Goal: Transaction & Acquisition: Purchase product/service

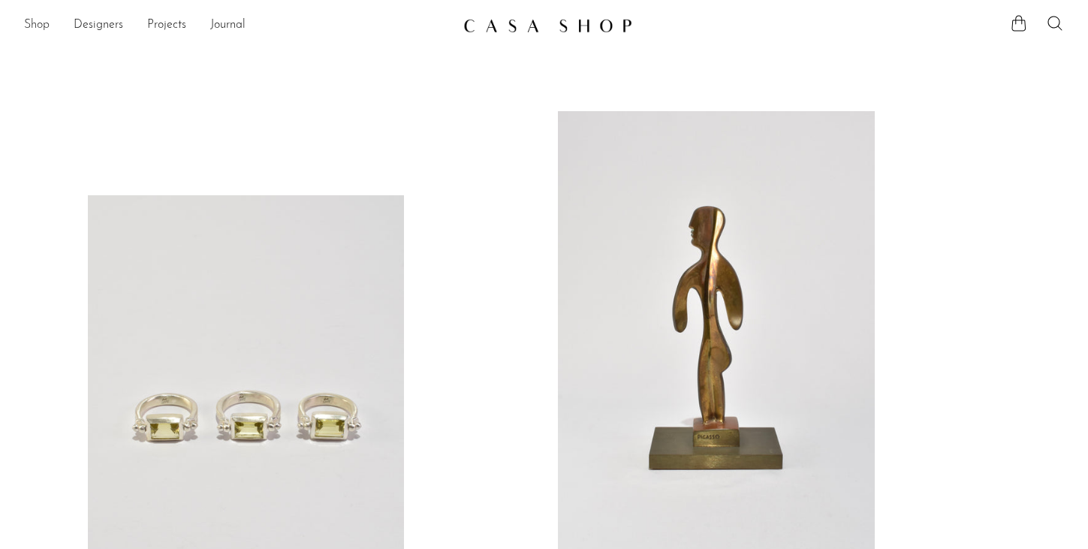
click at [29, 23] on link "Shop" at bounding box center [37, 26] width 26 height 20
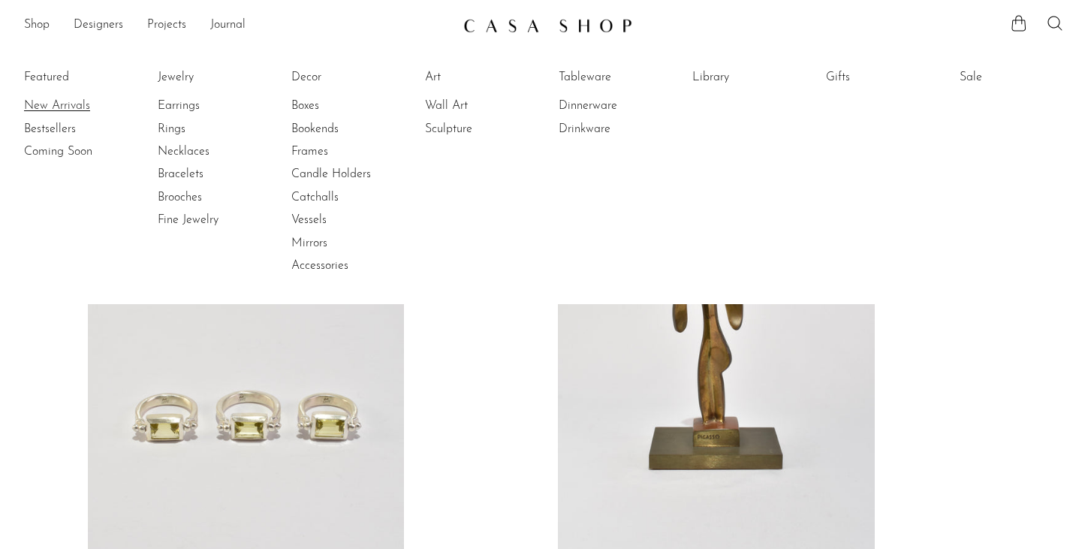
click at [52, 107] on link "New Arrivals" at bounding box center [80, 106] width 113 height 17
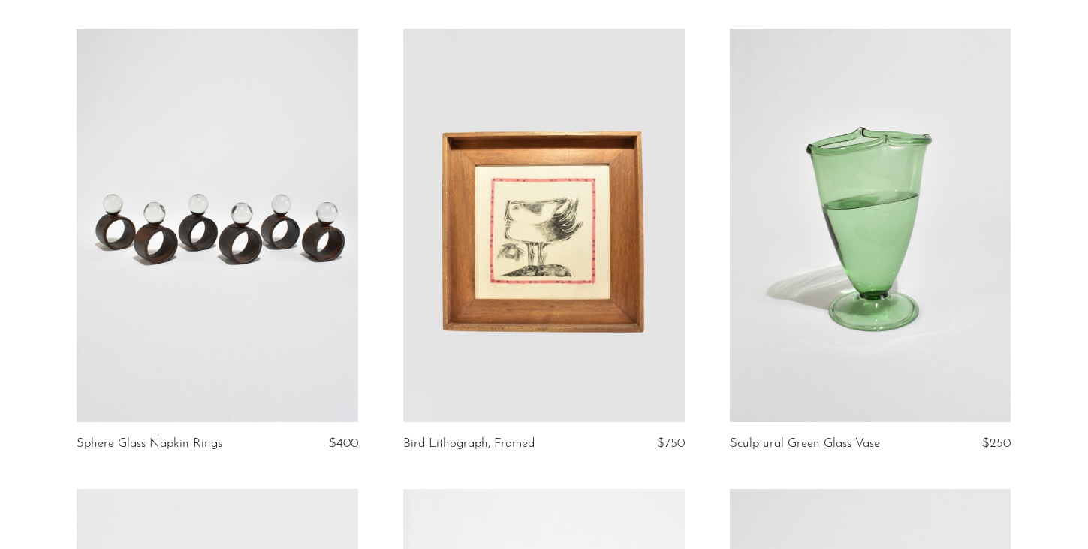
scroll to position [113, 0]
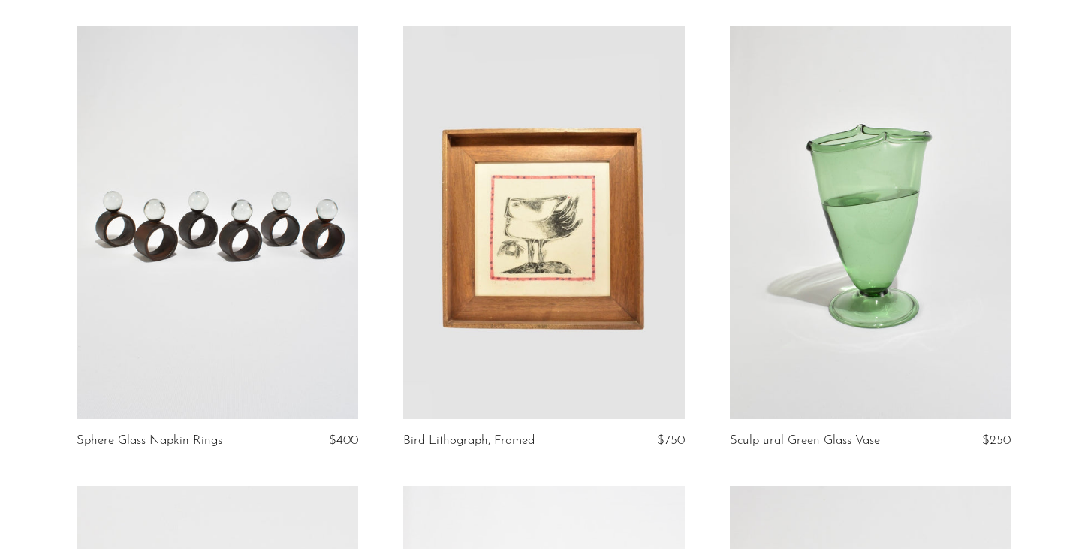
click at [544, 246] on link at bounding box center [544, 223] width 282 height 394
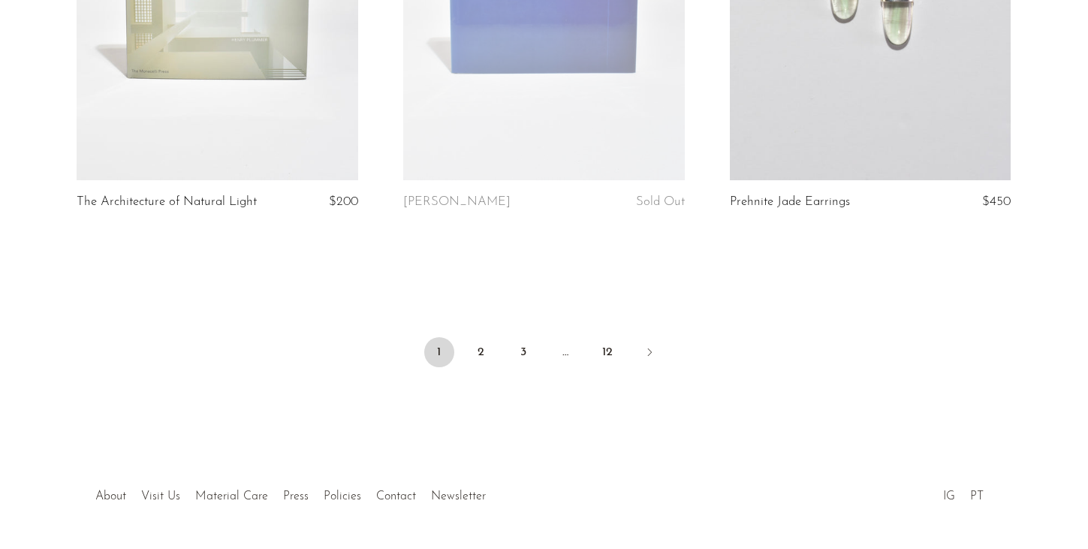
scroll to position [5517, 0]
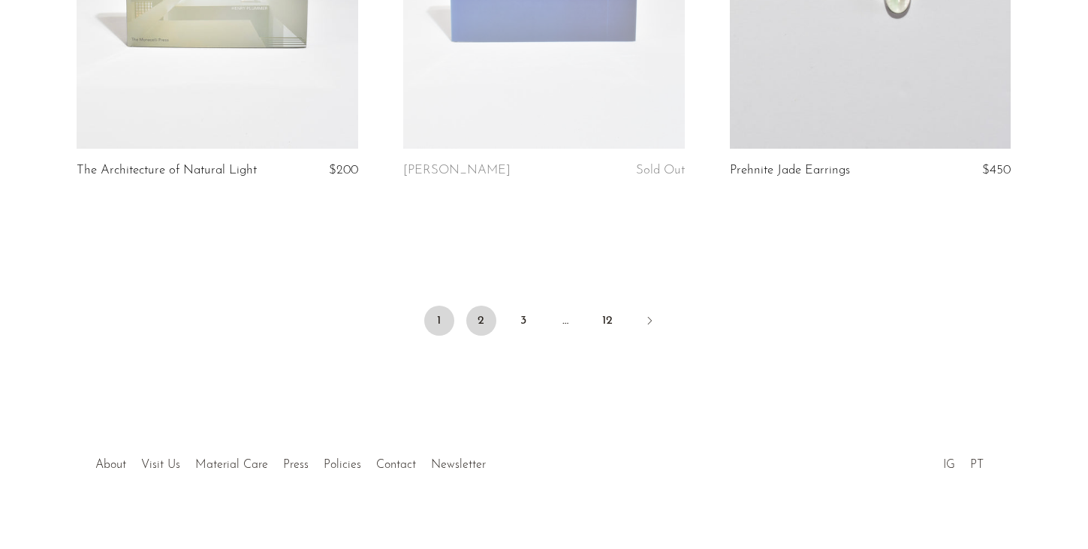
click at [483, 309] on link "2" at bounding box center [481, 321] width 30 height 30
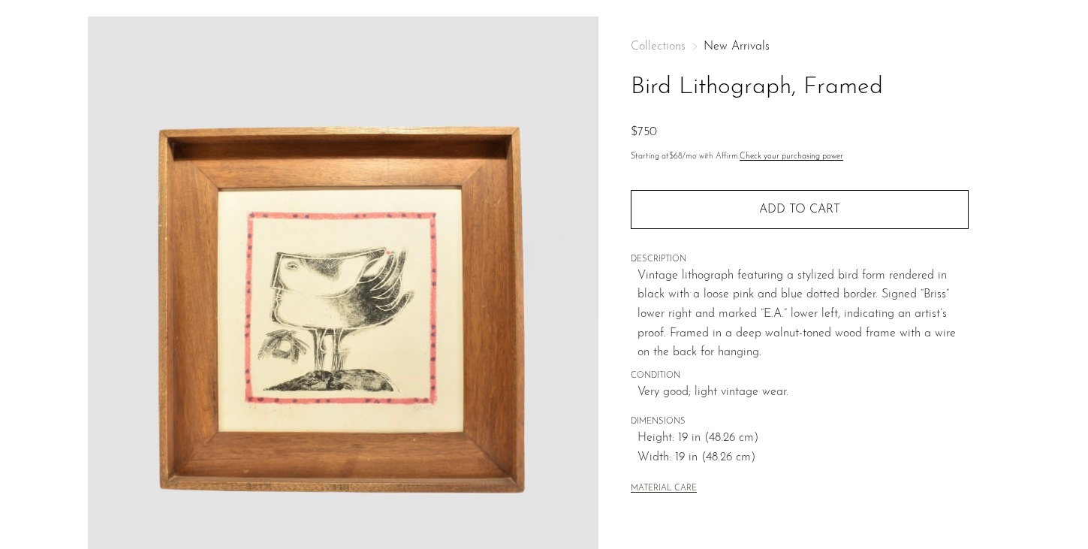
scroll to position [56, 0]
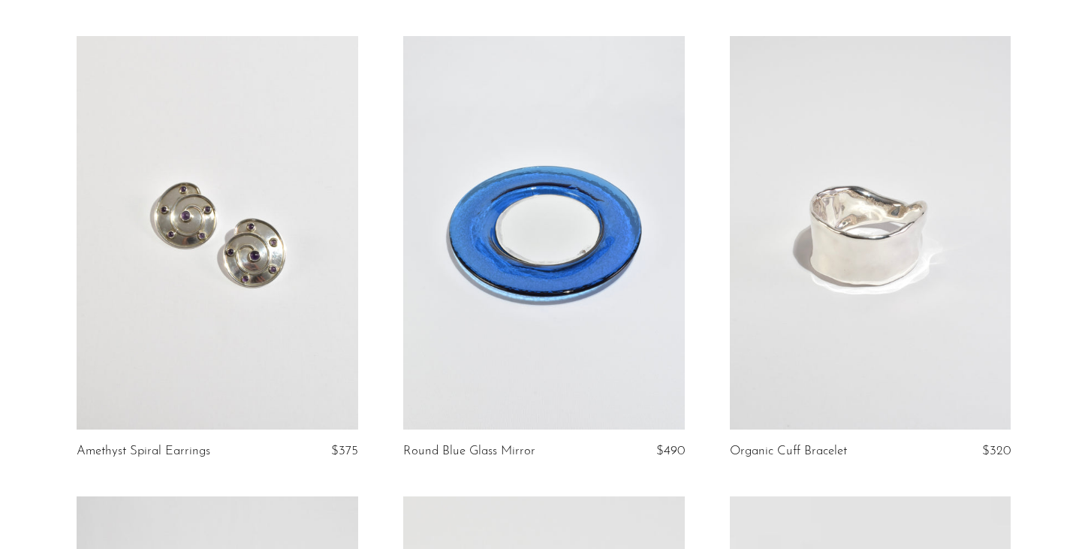
scroll to position [152, 0]
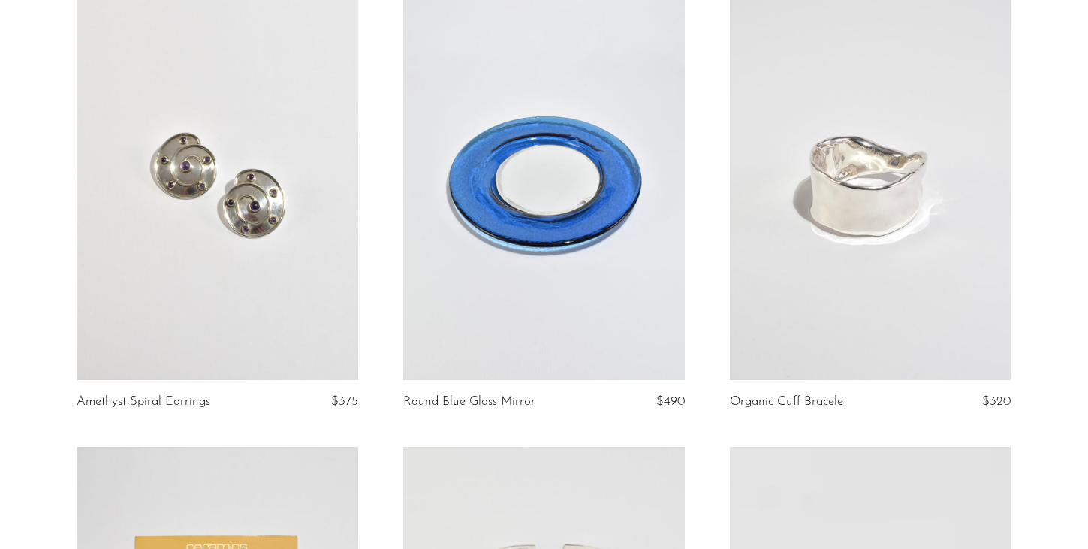
click at [481, 210] on link at bounding box center [544, 183] width 282 height 394
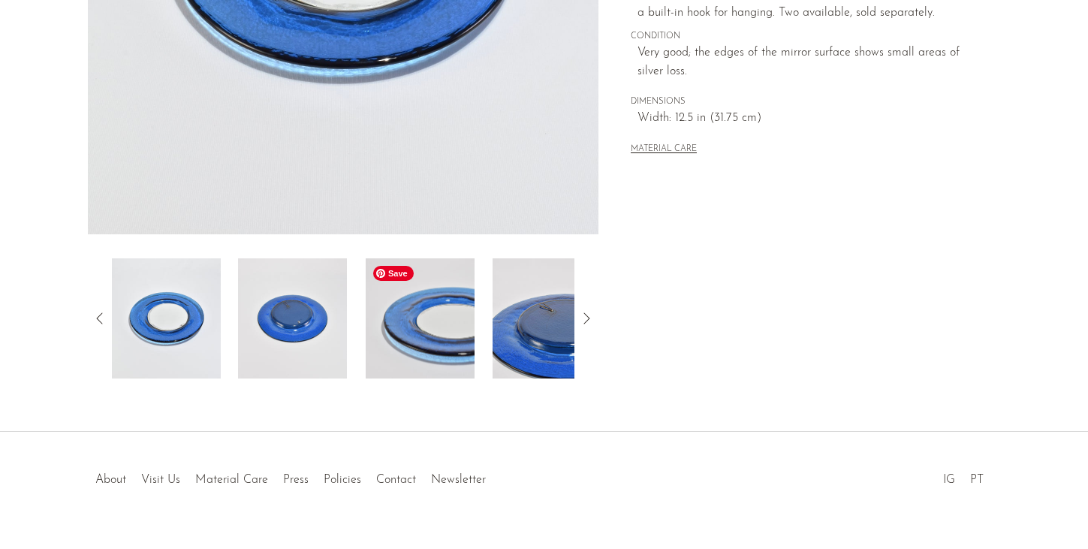
scroll to position [429, 0]
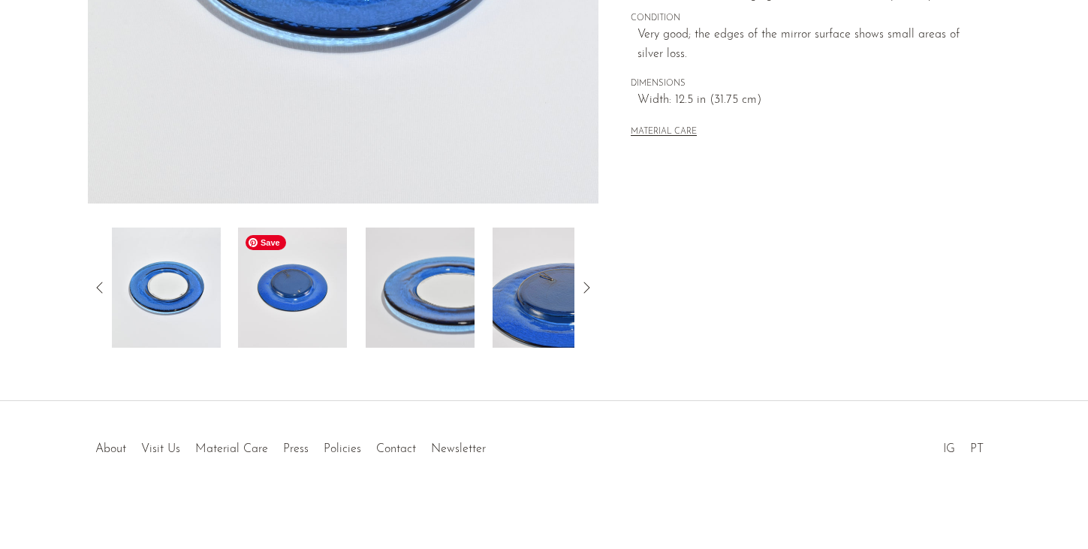
click at [288, 293] on img at bounding box center [292, 288] width 109 height 120
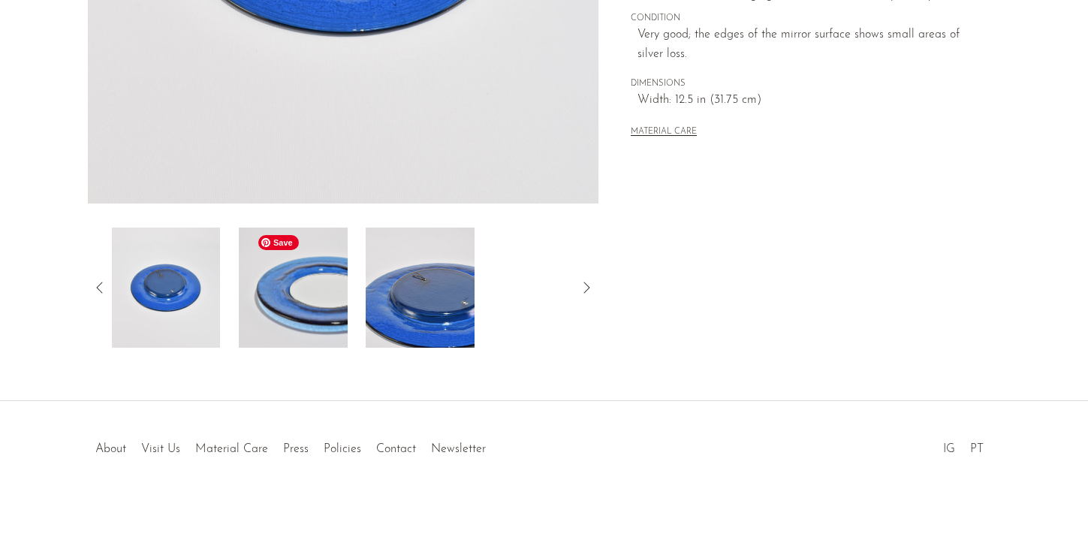
click at [332, 300] on img at bounding box center [293, 288] width 109 height 120
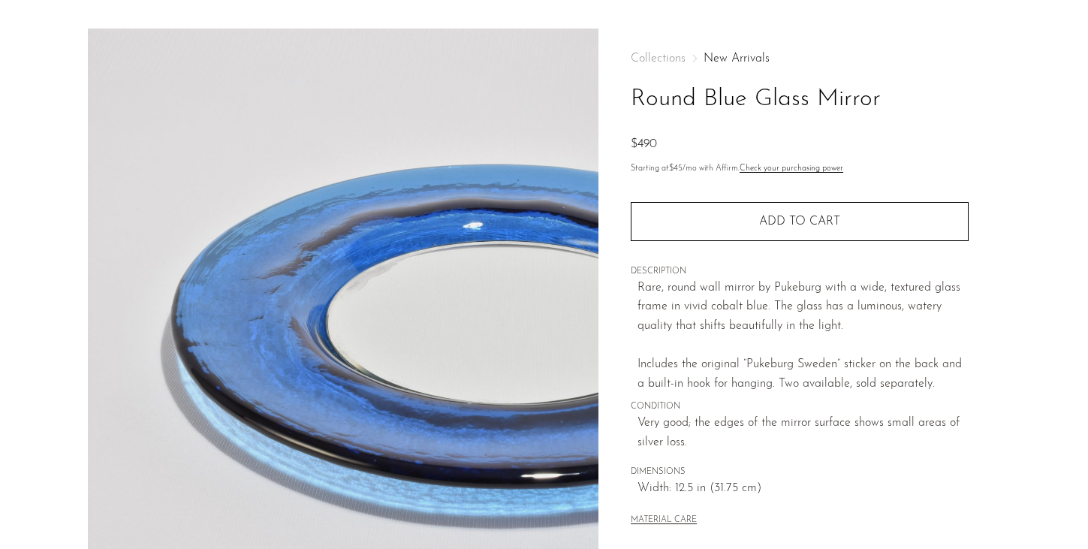
scroll to position [43, 0]
